Goal: Task Accomplishment & Management: Use online tool/utility

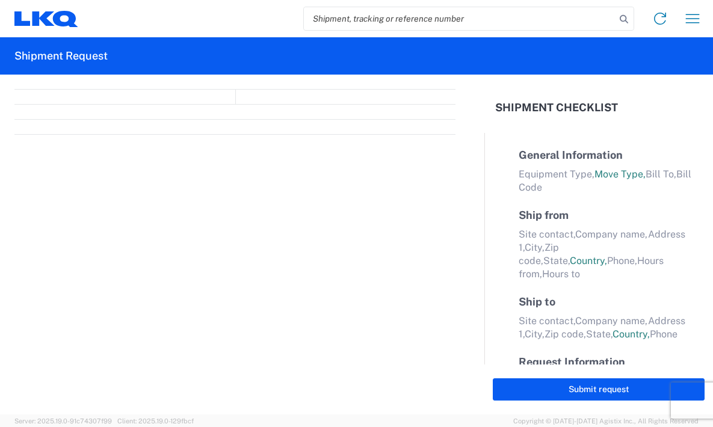
select select "FULL"
select select "LBS"
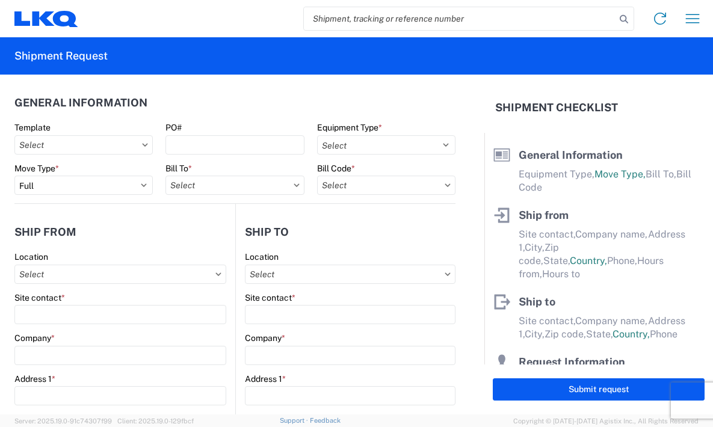
click at [447, 17] on input "search" at bounding box center [460, 18] width 312 height 23
paste input "56791121"
type input "56791121"
click at [624, 23] on icon at bounding box center [624, 19] width 17 height 17
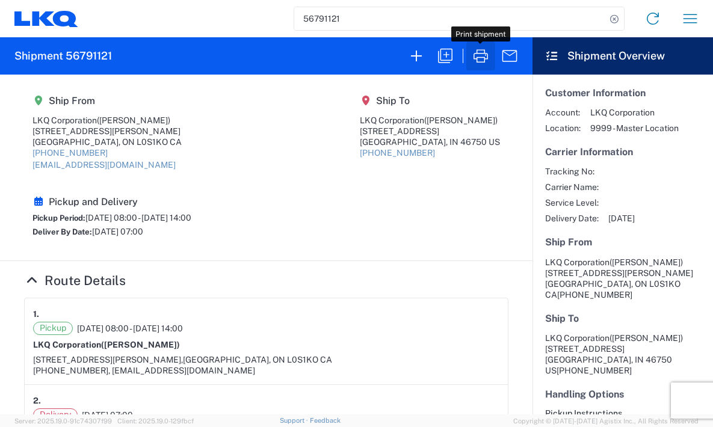
click at [480, 60] on icon "button" at bounding box center [480, 55] width 19 height 19
